Goal: Task Accomplishment & Management: Manage account settings

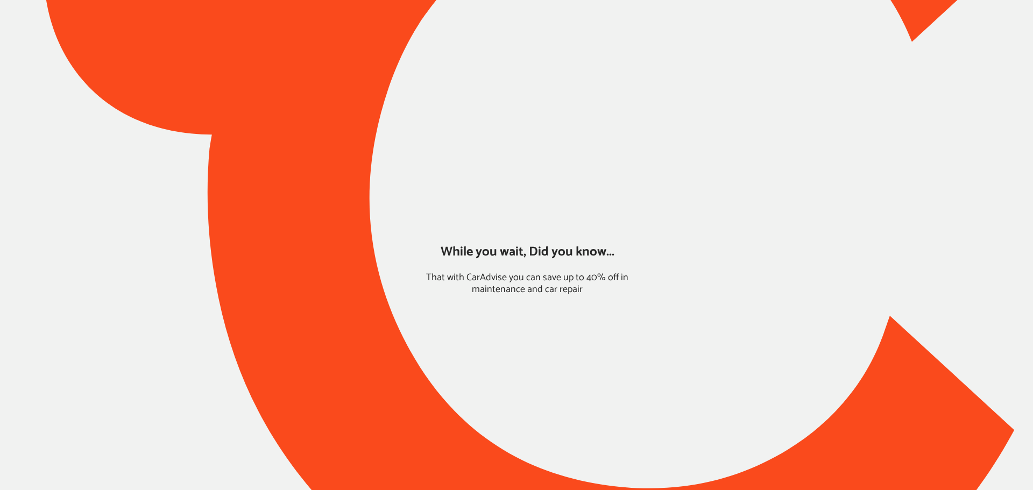
type input "*****"
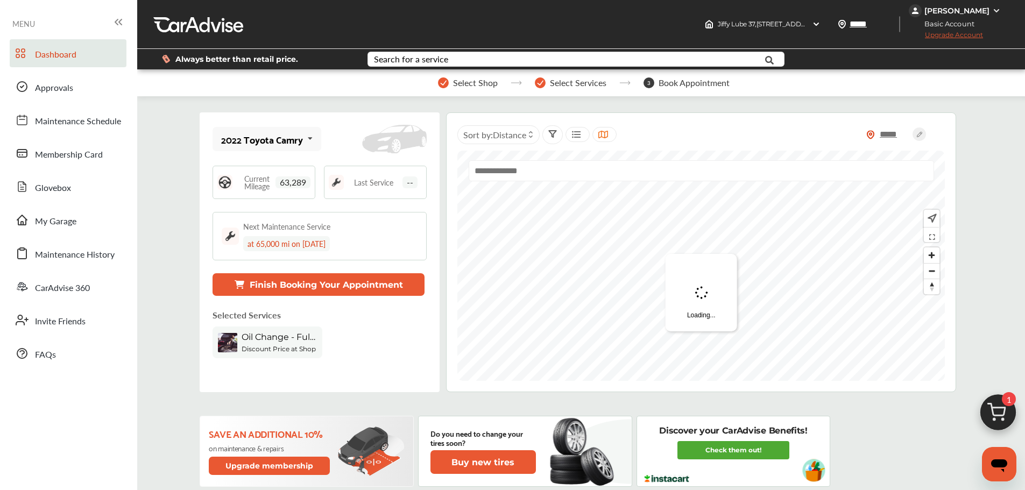
click at [53, 95] on span "Approvals" at bounding box center [54, 88] width 38 height 14
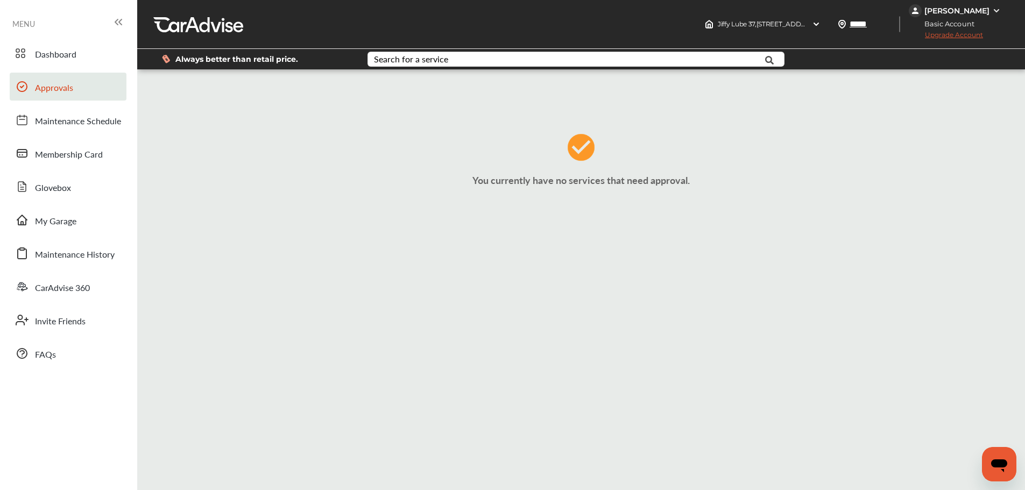
click at [51, 226] on span "My Garage" at bounding box center [55, 222] width 41 height 14
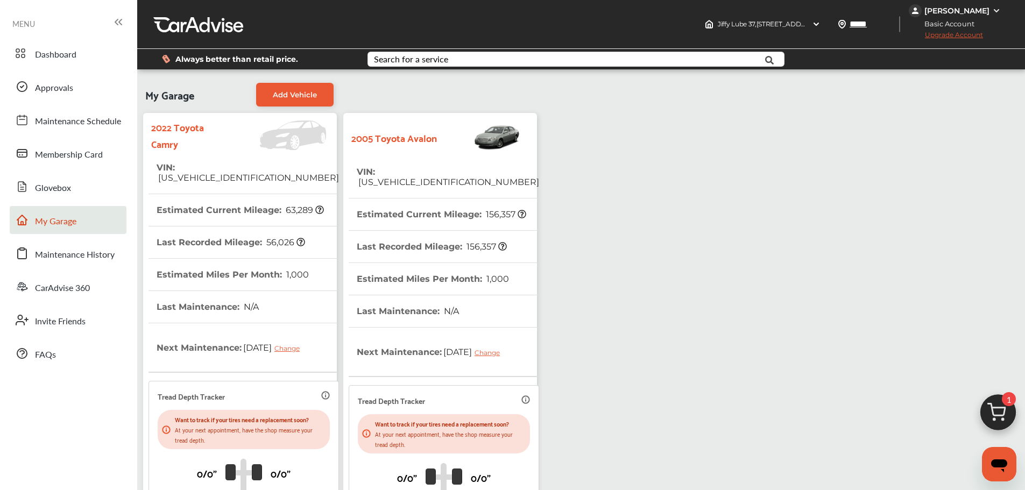
click at [424, 231] on th "Last Recorded Mileage : 156,357" at bounding box center [432, 247] width 150 height 32
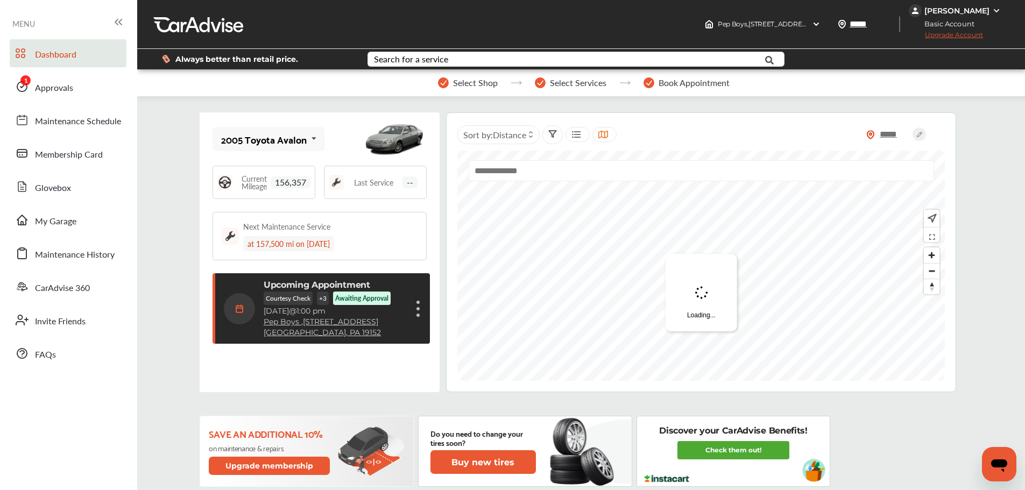
click at [49, 74] on link "Approvals" at bounding box center [68, 87] width 117 height 28
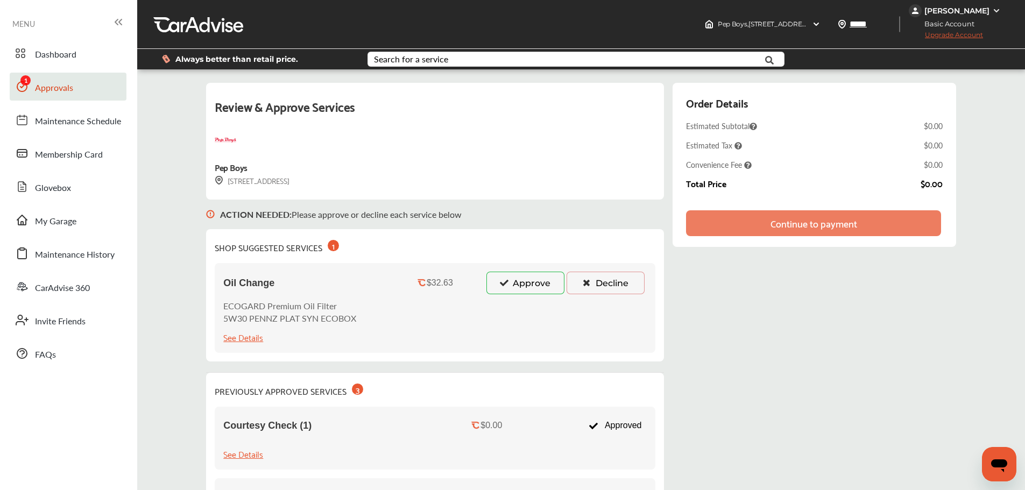
click at [491, 282] on button "Approve" at bounding box center [525, 283] width 78 height 23
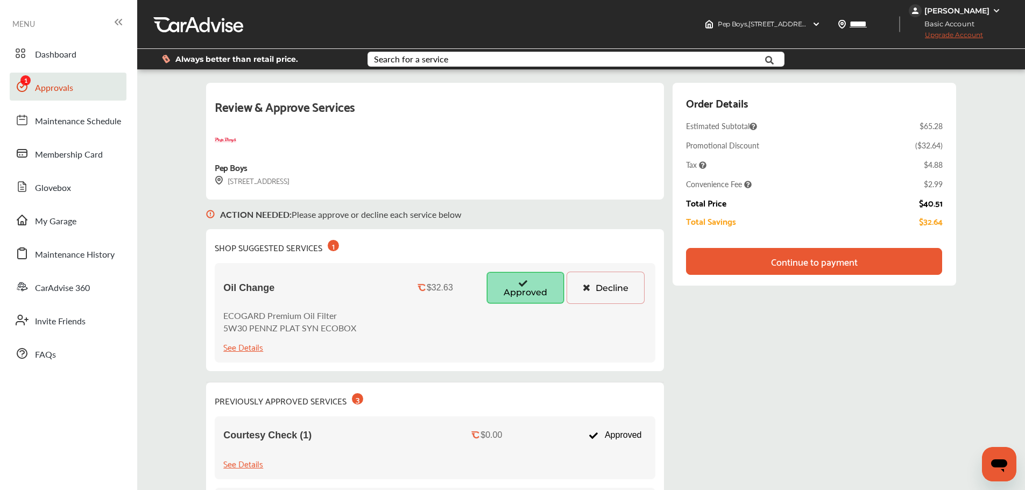
click at [836, 267] on div "Continue to payment" at bounding box center [814, 261] width 87 height 11
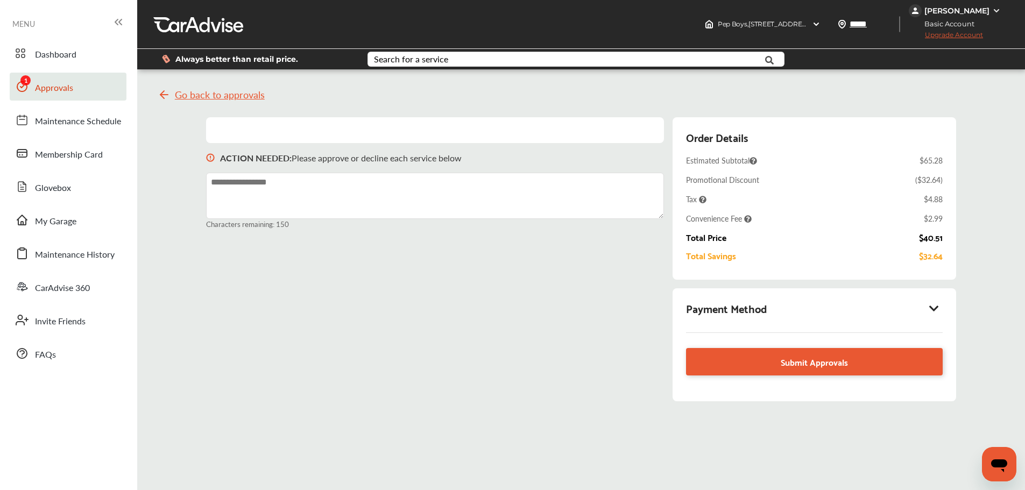
click at [869, 314] on div "Payment Method" at bounding box center [814, 308] width 256 height 18
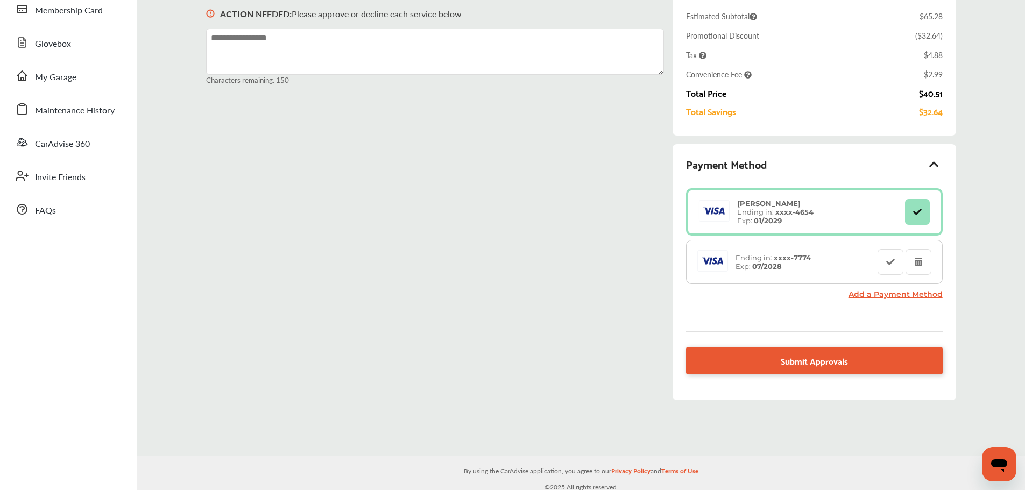
scroll to position [149, 0]
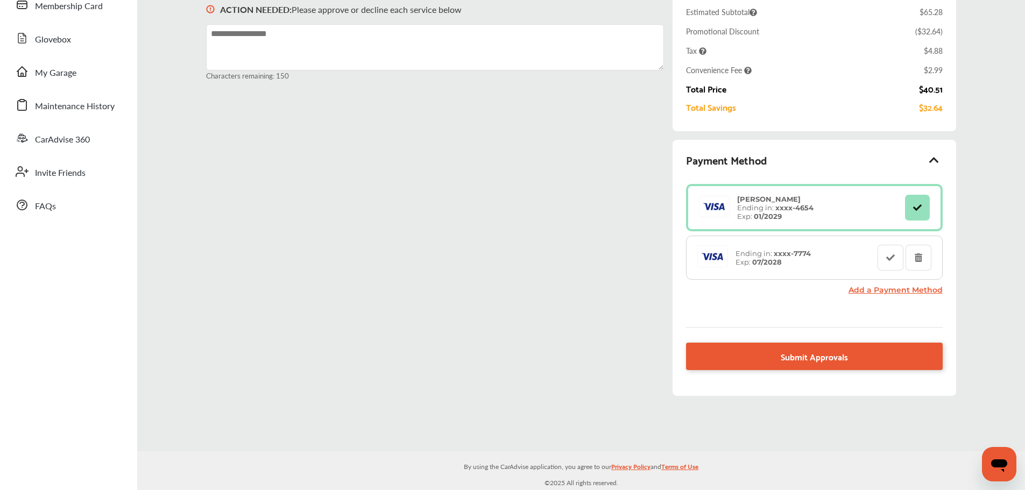
click at [739, 361] on link "Submit Approvals" at bounding box center [814, 356] width 256 height 27
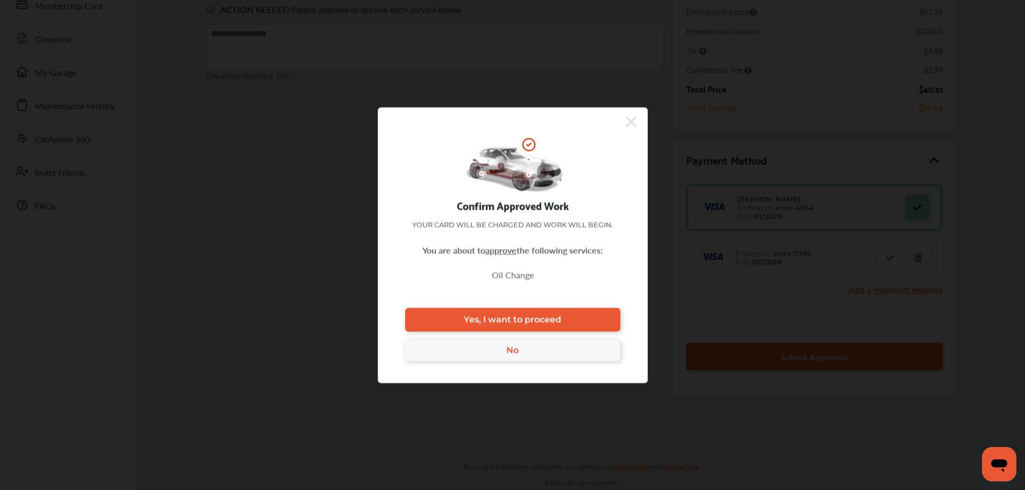
click at [552, 320] on span "Yes, I want to proceed" at bounding box center [512, 320] width 97 height 10
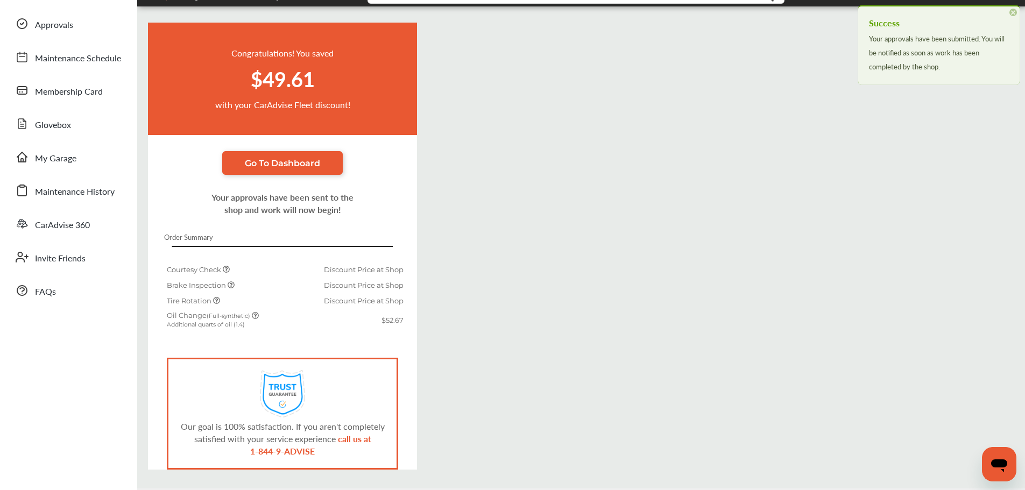
scroll to position [101, 0]
